Goal: Task Accomplishment & Management: Use online tool/utility

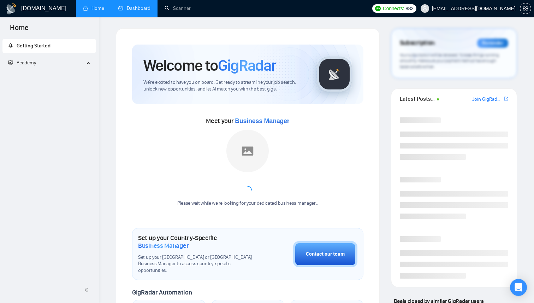
drag, startPoint x: 0, startPoint y: 0, endPoint x: 129, endPoint y: 17, distance: 129.8
click at [129, 11] on link "Dashboard" at bounding box center [134, 8] width 32 height 6
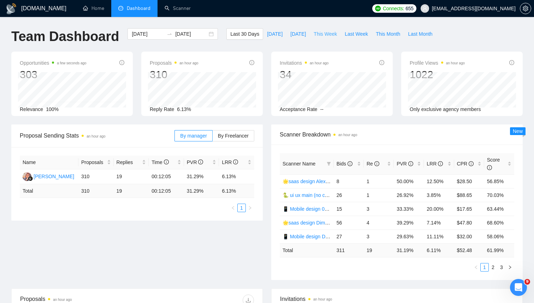
click at [326, 35] on span "This Week" at bounding box center [325, 34] width 23 height 8
type input "2025-09-08"
type input "2025-09-14"
click at [493, 268] on link "2" at bounding box center [493, 267] width 8 height 8
click at [502, 269] on link "3" at bounding box center [502, 267] width 8 height 8
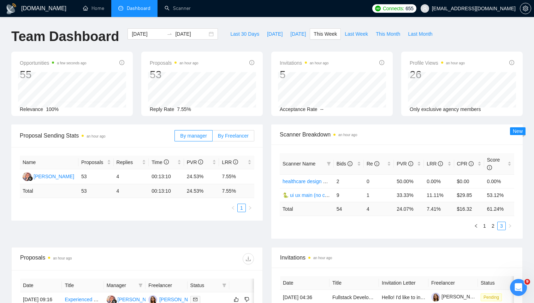
click at [236, 137] on span "By Freelancer" at bounding box center [233, 136] width 31 height 6
click at [213, 137] on input "By Freelancer" at bounding box center [213, 137] width 0 height 0
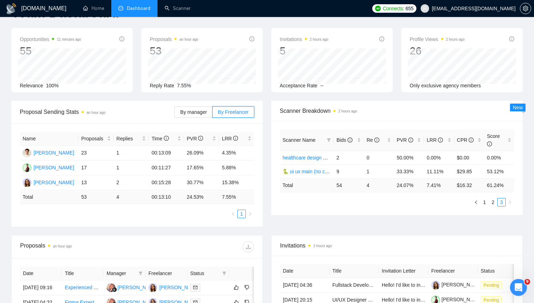
scroll to position [34, 0]
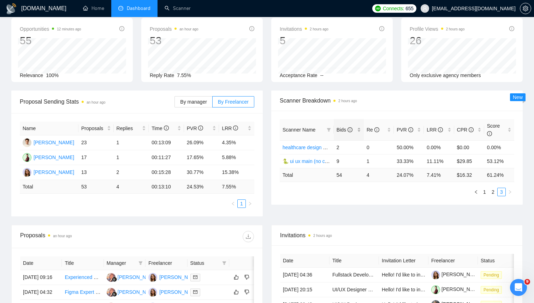
click at [359, 128] on div "Bids" at bounding box center [349, 130] width 24 height 8
click at [357, 113] on div "Scanner Name Bids Re PVR LRR CPR Score 🐍 ui ux main (no cases)/AK 9 1 33.33% 11…" at bounding box center [397, 158] width 252 height 94
click at [490, 192] on link "2" at bounding box center [493, 192] width 8 height 8
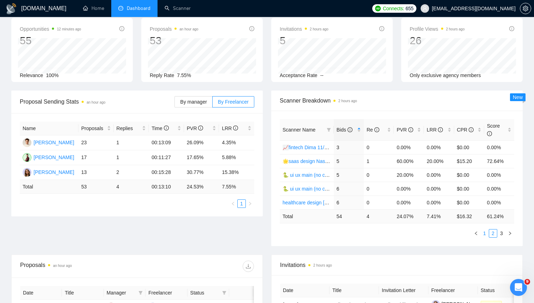
click at [484, 231] on link "1" at bounding box center [485, 233] width 8 height 8
click at [357, 131] on div "Bids" at bounding box center [349, 130] width 24 height 8
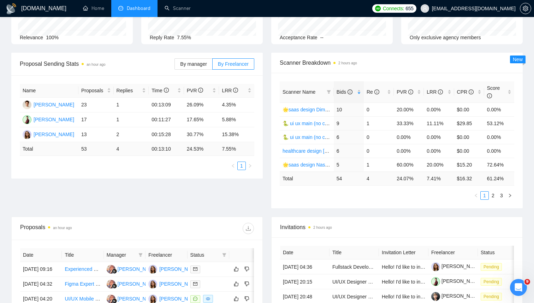
scroll to position [82, 0]
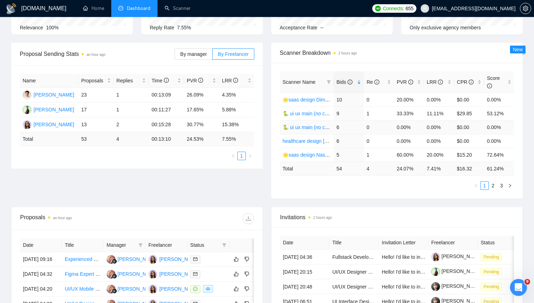
click at [315, 127] on link "🐍 ui ux main (no cases)/AS" at bounding box center [314, 127] width 63 height 6
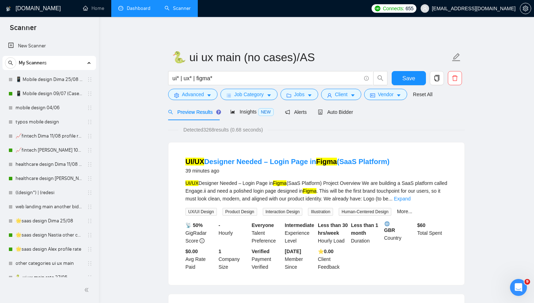
scroll to position [82, 0]
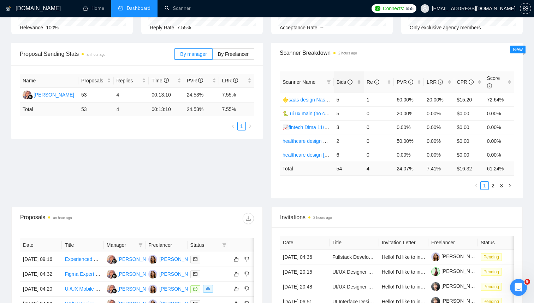
click at [361, 82] on div "Bids" at bounding box center [349, 82] width 24 height 8
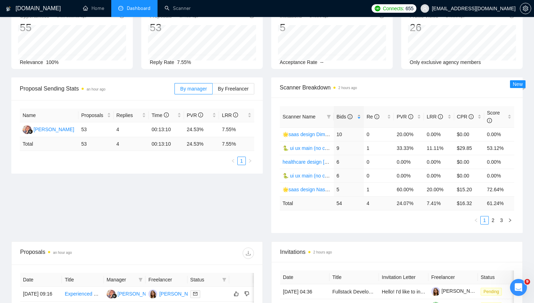
scroll to position [54, 0]
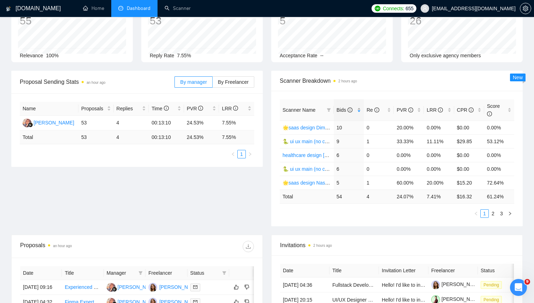
click at [358, 110] on div "Bids" at bounding box center [349, 110] width 24 height 8
click at [359, 110] on div "Bids" at bounding box center [349, 110] width 24 height 8
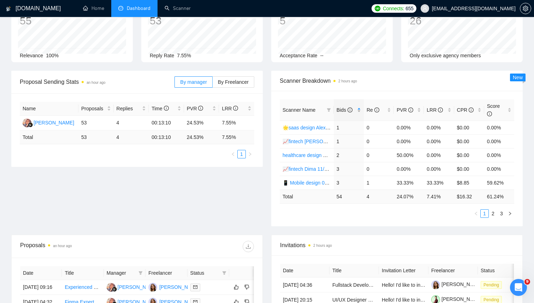
click at [359, 110] on div "Bids" at bounding box center [349, 110] width 24 height 8
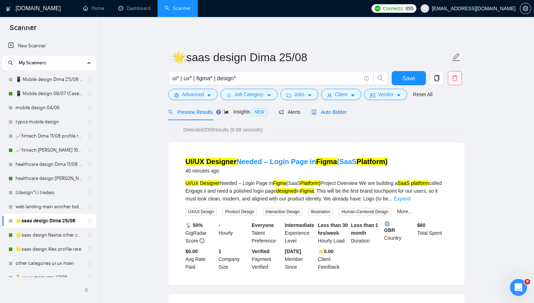
click at [333, 111] on span "Auto Bidder" at bounding box center [329, 112] width 35 height 6
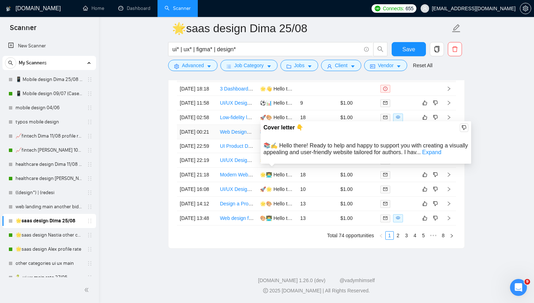
scroll to position [1864, 0]
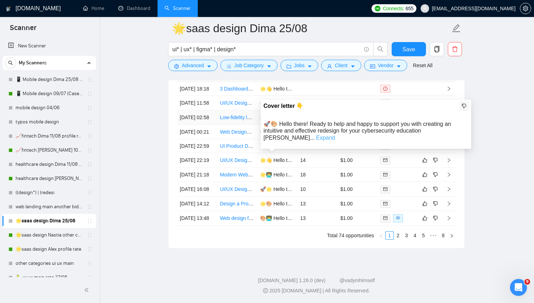
click at [335, 135] on link "Expand" at bounding box center [325, 138] width 19 height 6
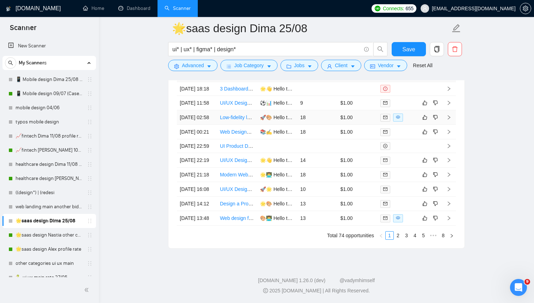
click at [235, 115] on link "Low-fidelity landing page redesign and CRO for cybersecurity education/training…" at bounding box center [318, 118] width 196 height 6
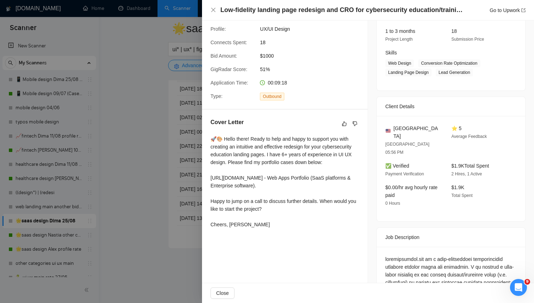
scroll to position [92, 0]
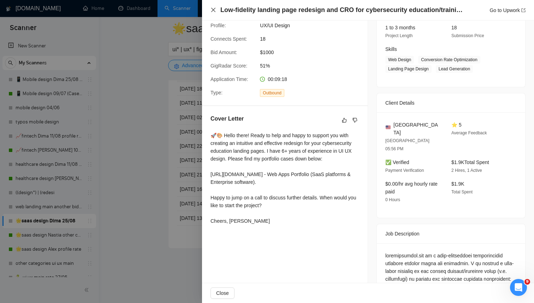
click at [215, 11] on icon "close" at bounding box center [214, 10] width 6 height 6
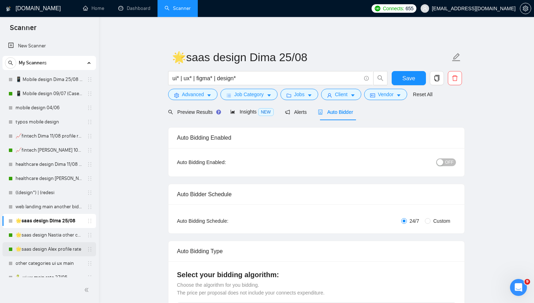
click at [49, 249] on link "🌟saas design Alex profile rate" at bounding box center [49, 249] width 67 height 14
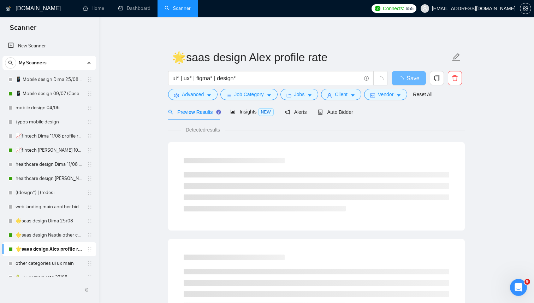
scroll to position [50, 0]
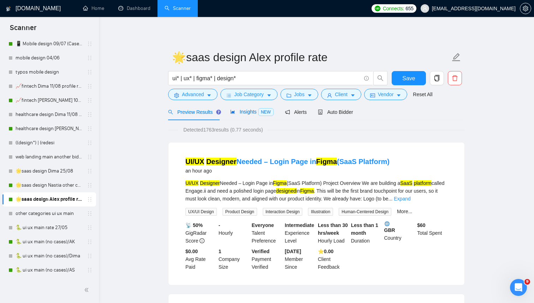
click at [242, 113] on span "Insights NEW" at bounding box center [251, 112] width 43 height 6
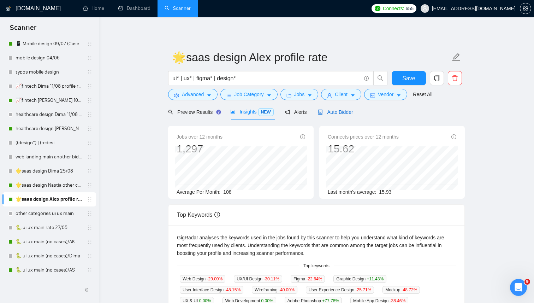
click at [341, 113] on span "Auto Bidder" at bounding box center [335, 112] width 35 height 6
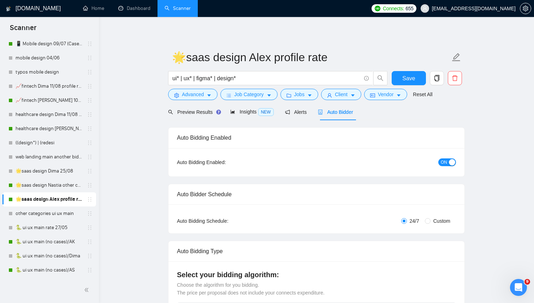
radio input "false"
radio input "true"
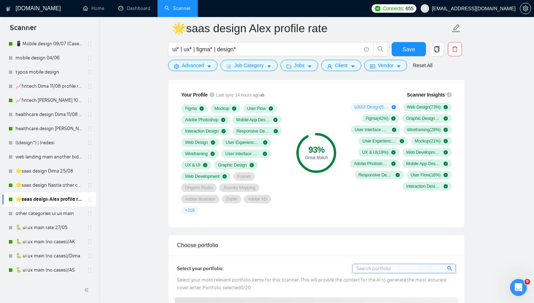
scroll to position [534, 0]
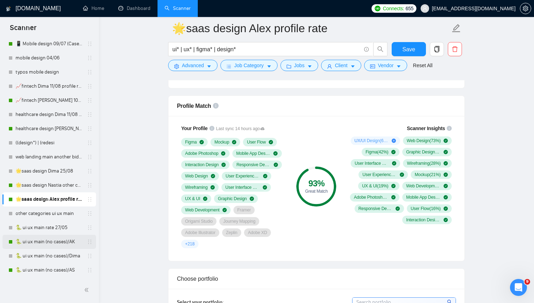
click at [41, 243] on link "🐍 ui ux main (no cases)/AK" at bounding box center [49, 242] width 67 height 14
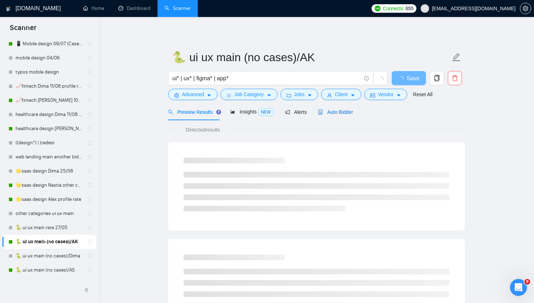
click at [333, 116] on div "Auto Bidder" at bounding box center [335, 112] width 35 height 8
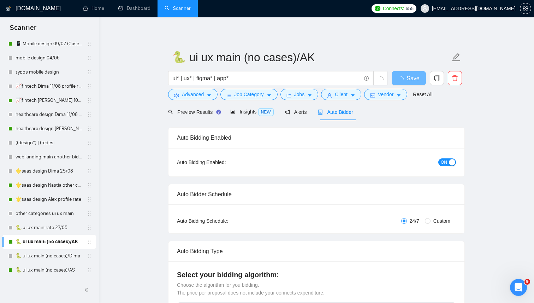
radio input "false"
radio input "true"
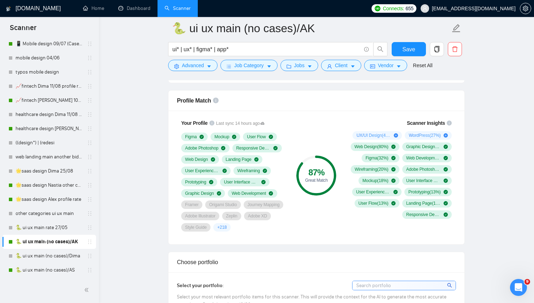
scroll to position [533, 0]
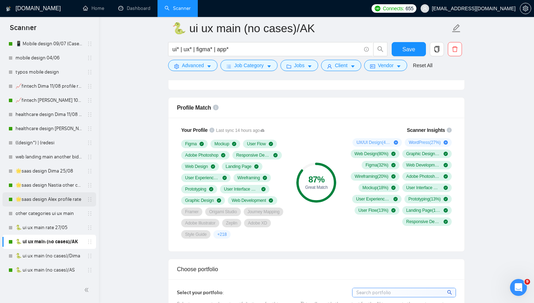
click at [50, 203] on link "🌟saas design Alex profile rate" at bounding box center [49, 199] width 67 height 14
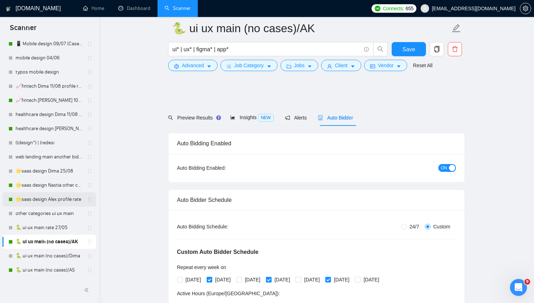
click at [49, 202] on link "🌟saas design Alex profile rate" at bounding box center [49, 199] width 67 height 14
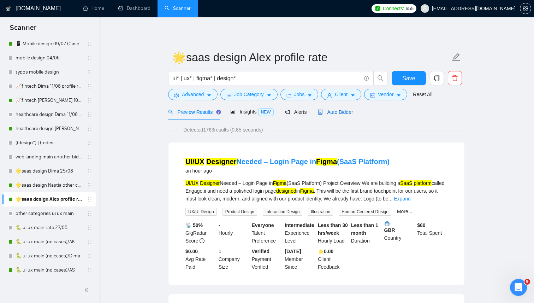
click at [329, 113] on span "Auto Bidder" at bounding box center [335, 112] width 35 height 6
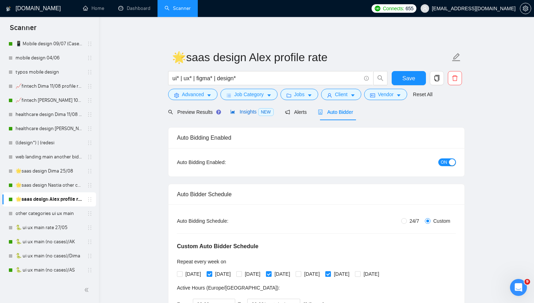
click at [243, 115] on div "Insights NEW" at bounding box center [251, 112] width 43 height 8
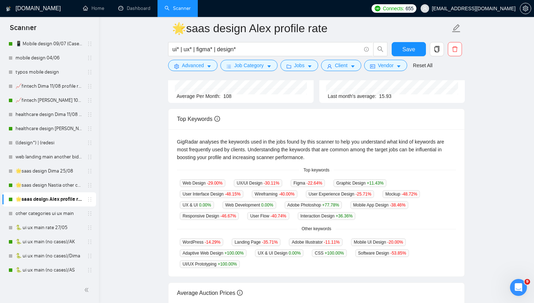
scroll to position [106, 0]
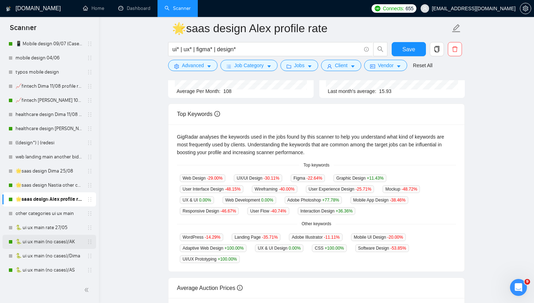
click at [43, 241] on link "🐍 ui ux main (no cases)/AK" at bounding box center [49, 242] width 67 height 14
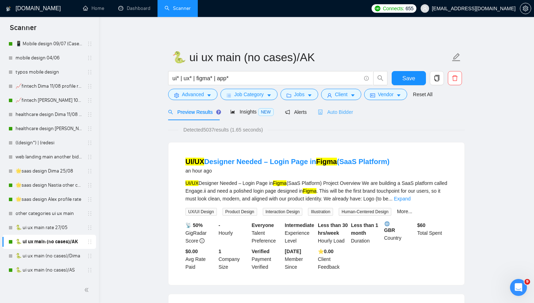
click at [351, 106] on div "Auto Bidder" at bounding box center [335, 112] width 35 height 17
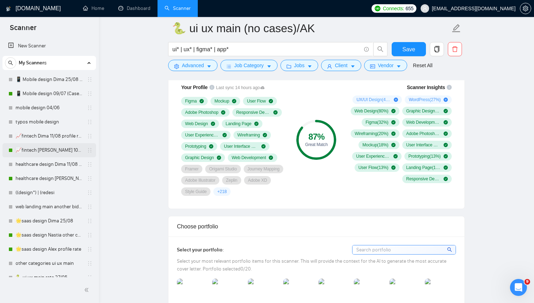
click at [39, 149] on link "📈fintech [PERSON_NAME] 10/07 profile rate" at bounding box center [49, 150] width 67 height 14
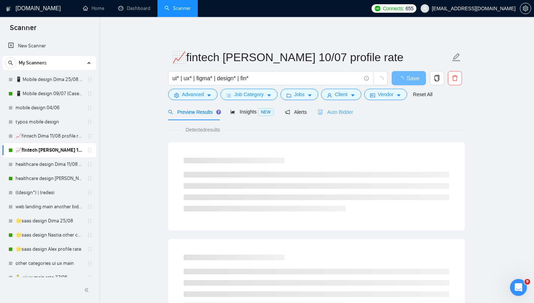
click at [335, 116] on div "Auto Bidder" at bounding box center [335, 112] width 35 height 17
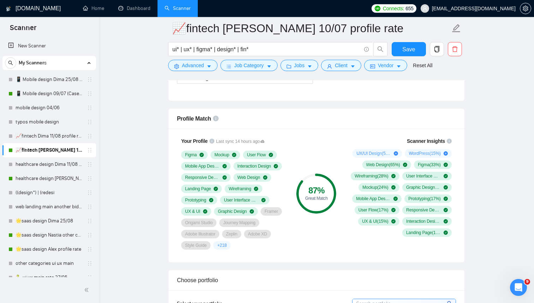
scroll to position [433, 0]
click at [28, 182] on link "healthcare design [PERSON_NAME] 04/06 profile rate" at bounding box center [49, 178] width 67 height 14
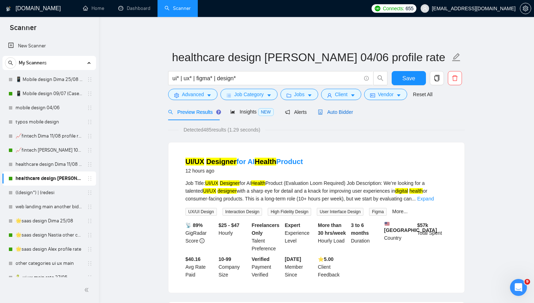
click at [328, 114] on span "Auto Bidder" at bounding box center [335, 112] width 35 height 6
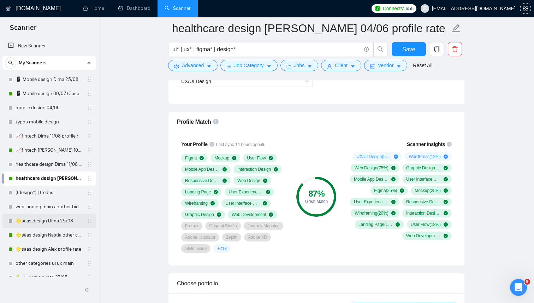
scroll to position [50, 0]
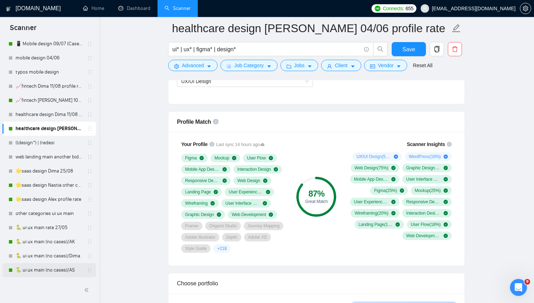
click at [37, 269] on link "🐍 ui ux main (no cases)/AS" at bounding box center [49, 270] width 67 height 14
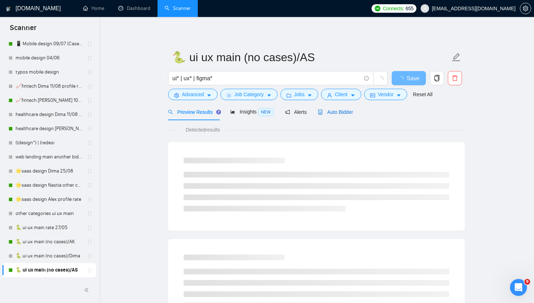
click at [336, 116] on div "Auto Bidder" at bounding box center [335, 112] width 35 height 8
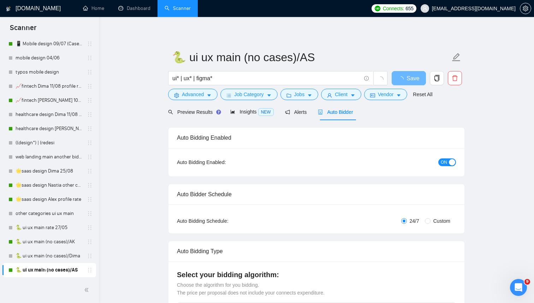
radio input "false"
radio input "true"
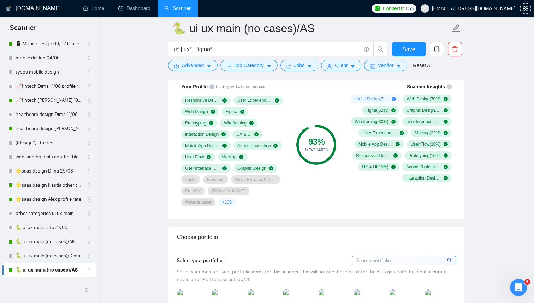
scroll to position [551, 0]
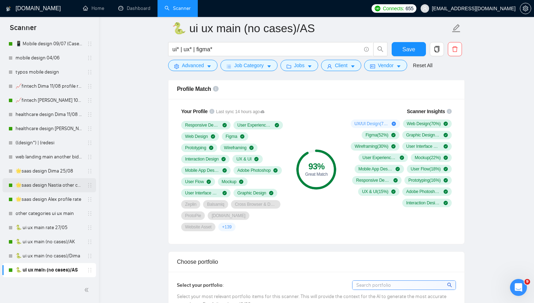
click at [46, 183] on link "🌟saas design Nastia other cover 27/05" at bounding box center [49, 185] width 67 height 14
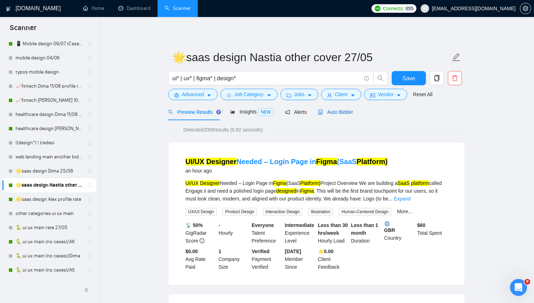
click at [337, 115] on div "Auto Bidder" at bounding box center [335, 112] width 35 height 8
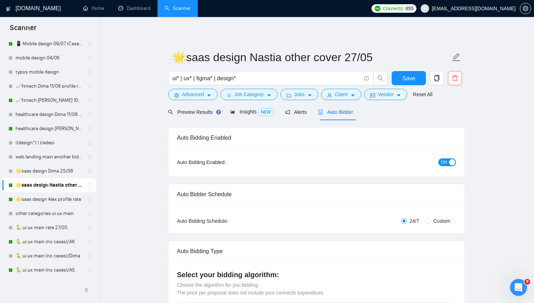
radio input "false"
radio input "true"
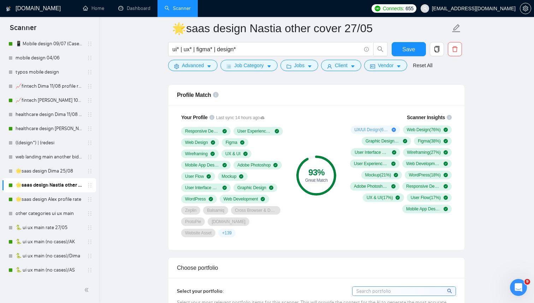
scroll to position [546, 0]
click at [42, 199] on link "🌟saas design Alex profile rate" at bounding box center [49, 199] width 67 height 14
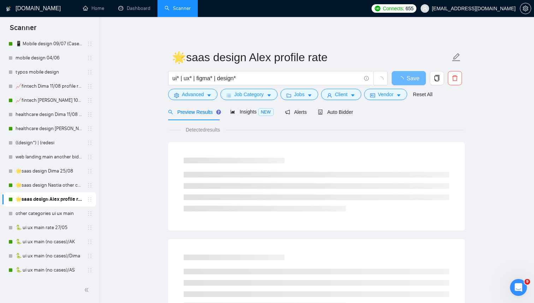
click at [357, 113] on div "Preview Results Insights NEW Alerts Auto Bidder" at bounding box center [316, 112] width 297 height 17
click at [341, 113] on span "Auto Bidder" at bounding box center [335, 112] width 35 height 6
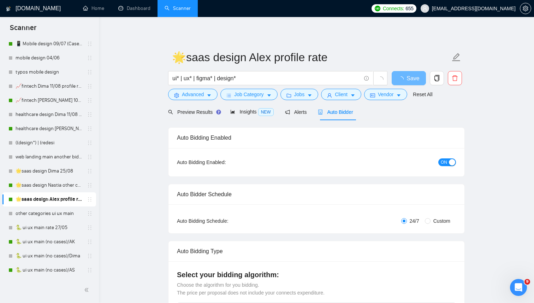
radio input "false"
radio input "true"
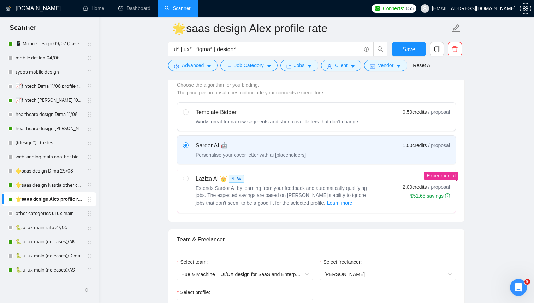
scroll to position [295, 0]
click at [45, 128] on link "healthcare design [PERSON_NAME] 04/06 profile rate" at bounding box center [49, 129] width 67 height 14
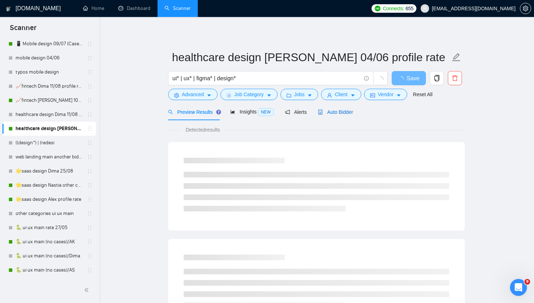
click at [336, 109] on span "Auto Bidder" at bounding box center [335, 112] width 35 height 6
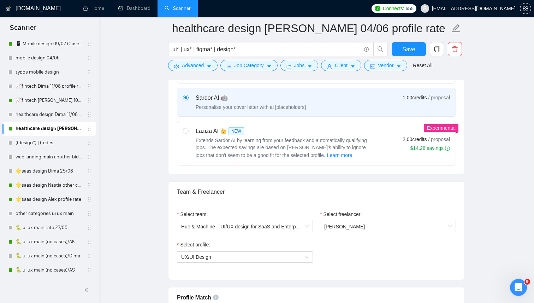
scroll to position [254, 0]
click at [309, 254] on div "UX/UI Design" at bounding box center [245, 255] width 136 height 11
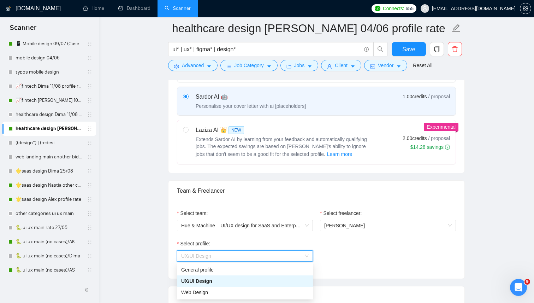
click at [319, 247] on div "Select profile: UX/UI Design" at bounding box center [317, 255] width 286 height 30
click at [308, 253] on span "UX/UI Design" at bounding box center [245, 256] width 128 height 11
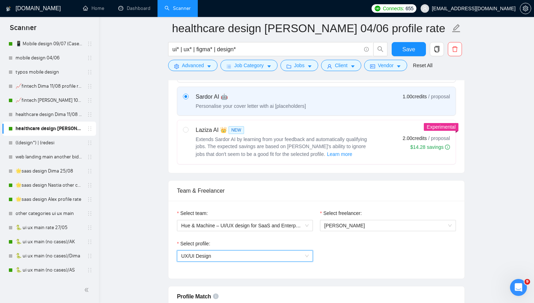
click at [308, 256] on span "UX/UI Design" at bounding box center [245, 256] width 128 height 11
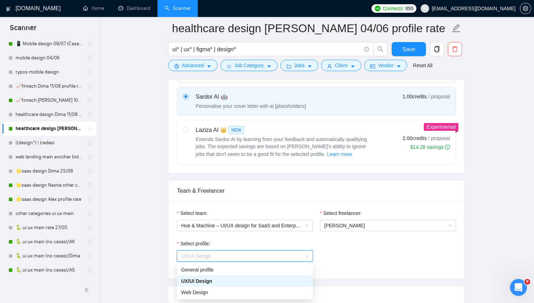
click at [307, 256] on span "UX/UI Design" at bounding box center [245, 256] width 128 height 11
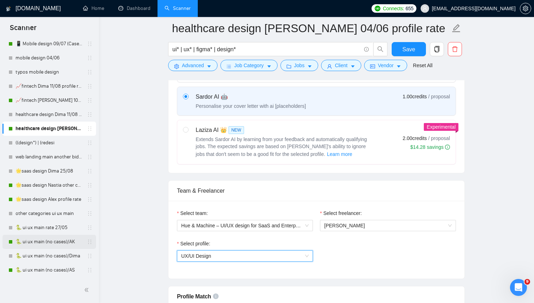
click at [51, 243] on link "🐍 ui ux main (no cases)/AK" at bounding box center [49, 242] width 67 height 14
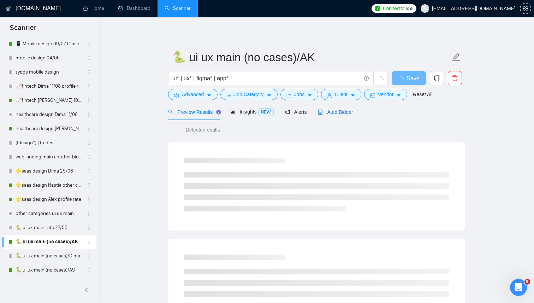
click at [342, 115] on div "Auto Bidder" at bounding box center [335, 112] width 35 height 8
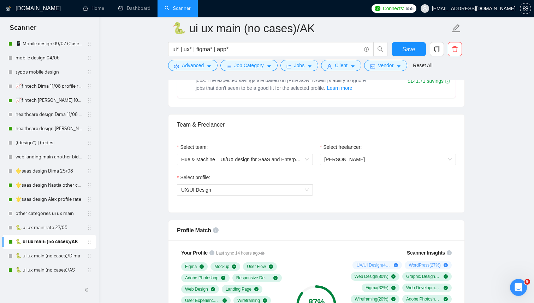
scroll to position [412, 0]
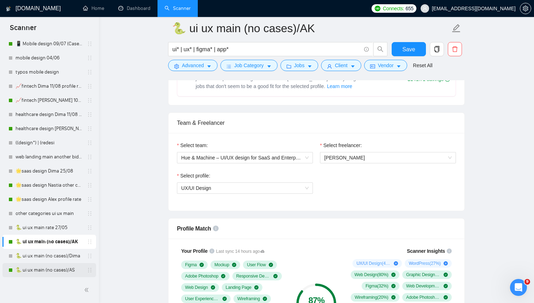
click at [49, 268] on link "🐍 ui ux main (no cases)/AS" at bounding box center [49, 270] width 67 height 14
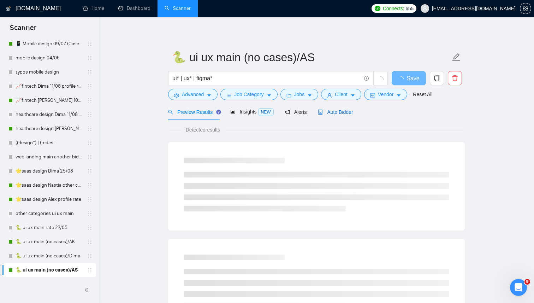
click at [346, 110] on span "Auto Bidder" at bounding box center [335, 112] width 35 height 6
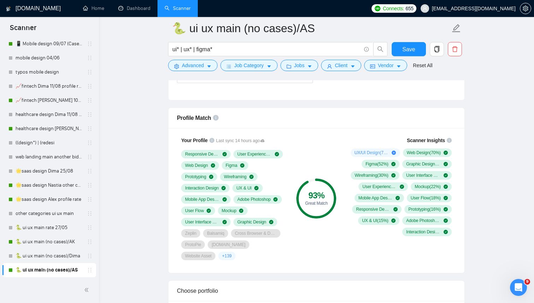
scroll to position [529, 0]
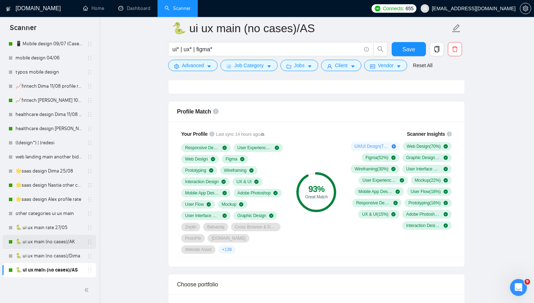
click at [34, 242] on link "🐍 ui ux main (no cases)/AK" at bounding box center [49, 242] width 67 height 14
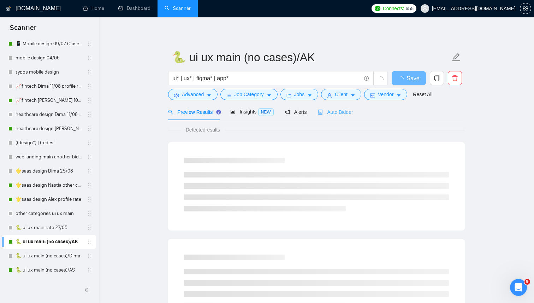
click at [351, 107] on div "Auto Bidder" at bounding box center [335, 112] width 35 height 17
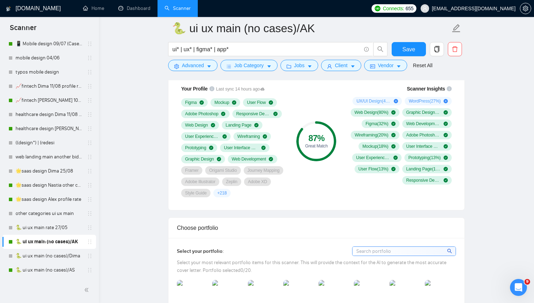
scroll to position [576, 0]
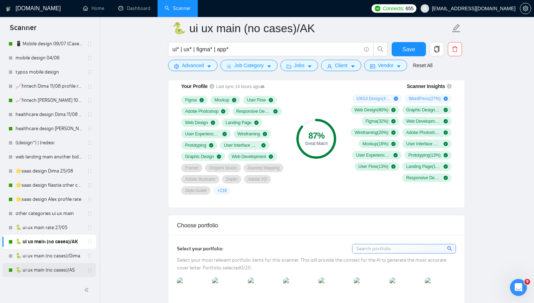
click at [48, 275] on link "🐍 ui ux main (no cases)/AS" at bounding box center [49, 270] width 67 height 14
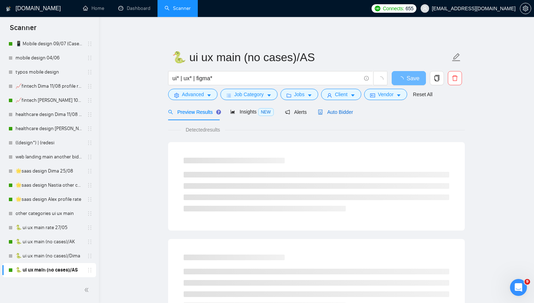
click at [342, 111] on span "Auto Bidder" at bounding box center [335, 112] width 35 height 6
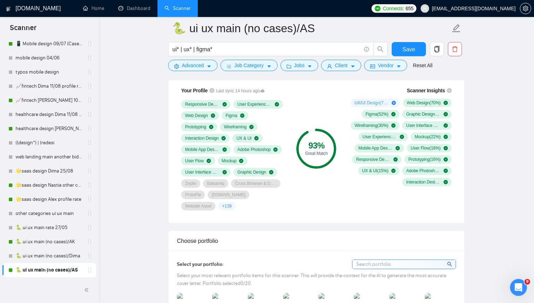
scroll to position [575, 0]
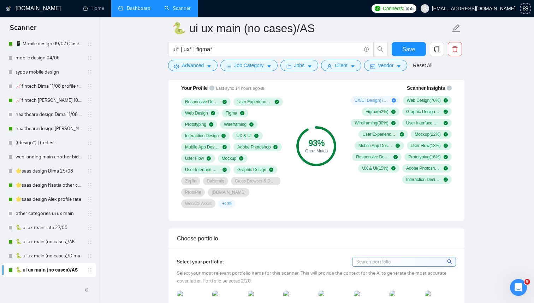
click at [126, 8] on link "Dashboard" at bounding box center [134, 8] width 32 height 6
